Goal: Transaction & Acquisition: Purchase product/service

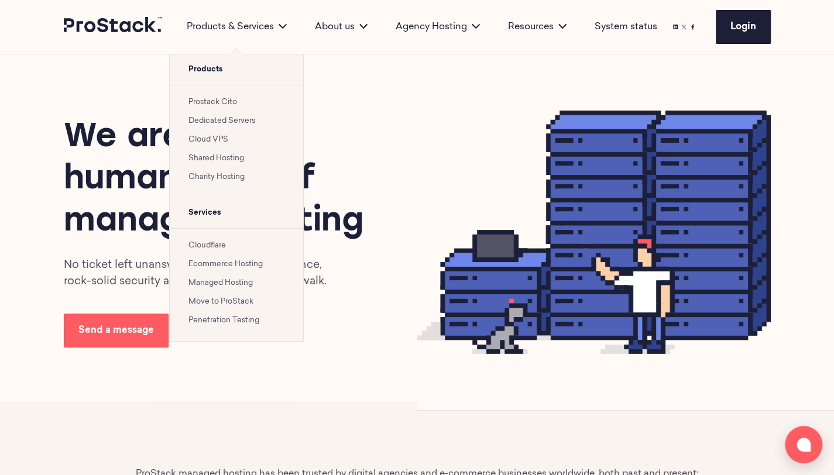
click at [211, 105] on link "Prostack Cito" at bounding box center [212, 102] width 49 height 8
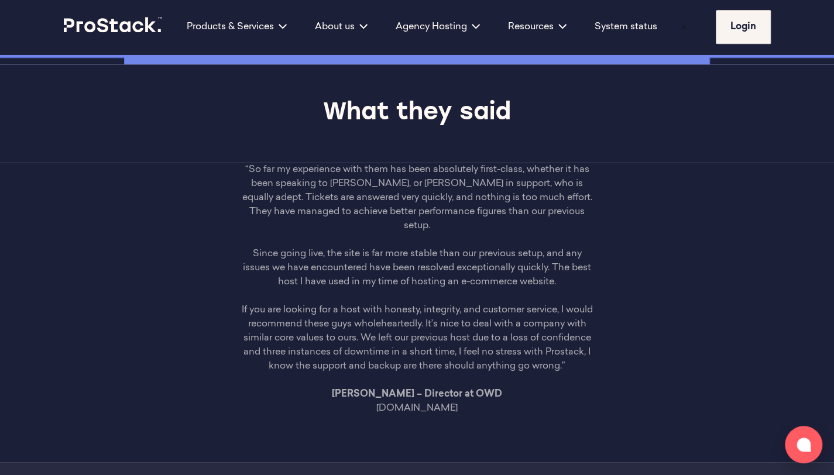
scroll to position [3408, 0]
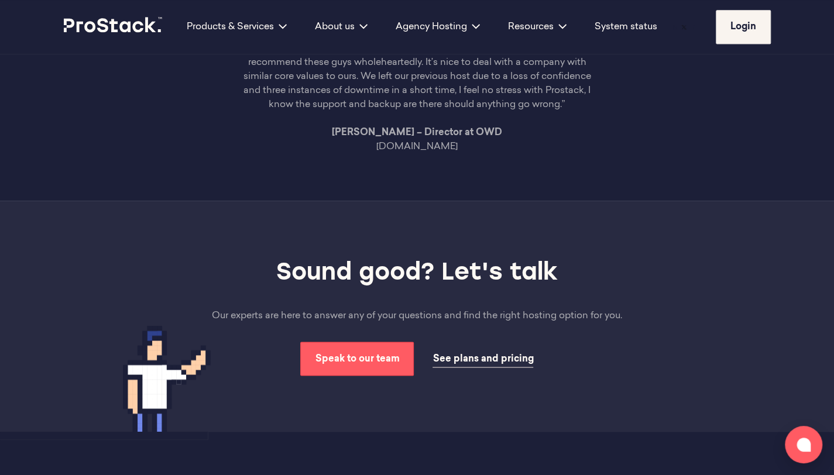
click at [458, 354] on span "See plans and pricing" at bounding box center [482, 358] width 101 height 9
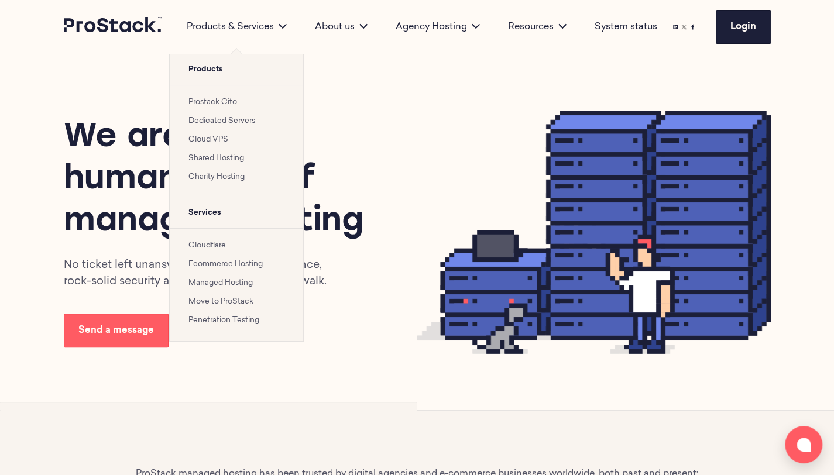
click at [205, 121] on link "Dedicated Servers" at bounding box center [221, 121] width 67 height 8
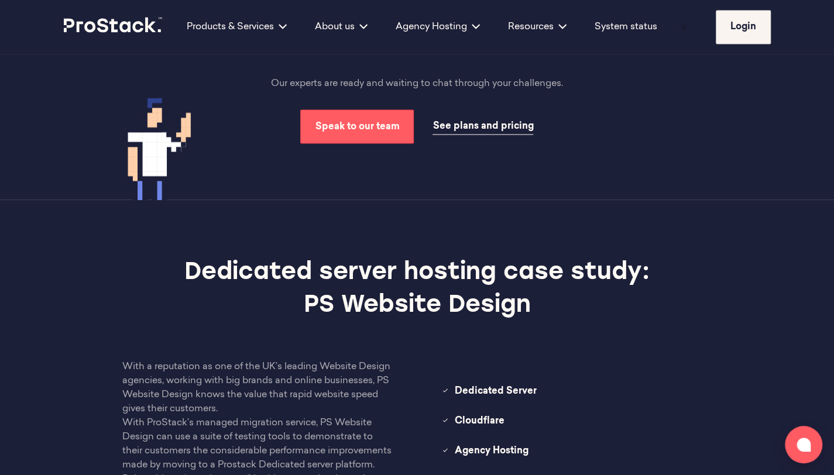
scroll to position [1139, 0]
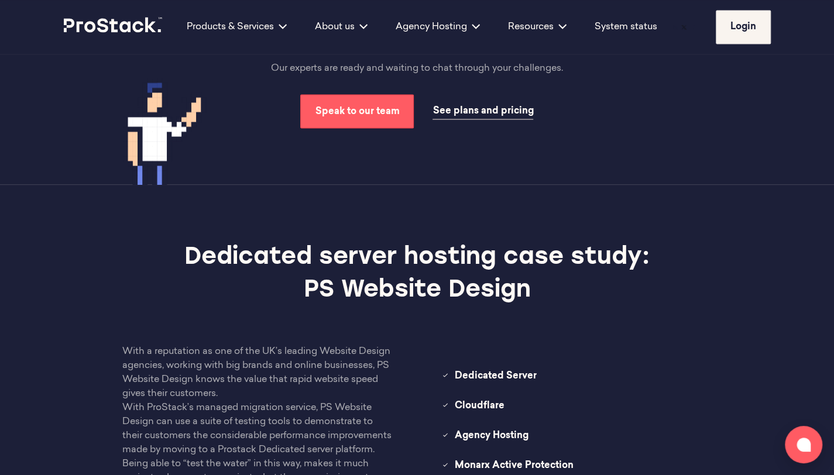
click at [467, 111] on span "See plans and pricing" at bounding box center [482, 110] width 101 height 9
